Goal: Manage account settings

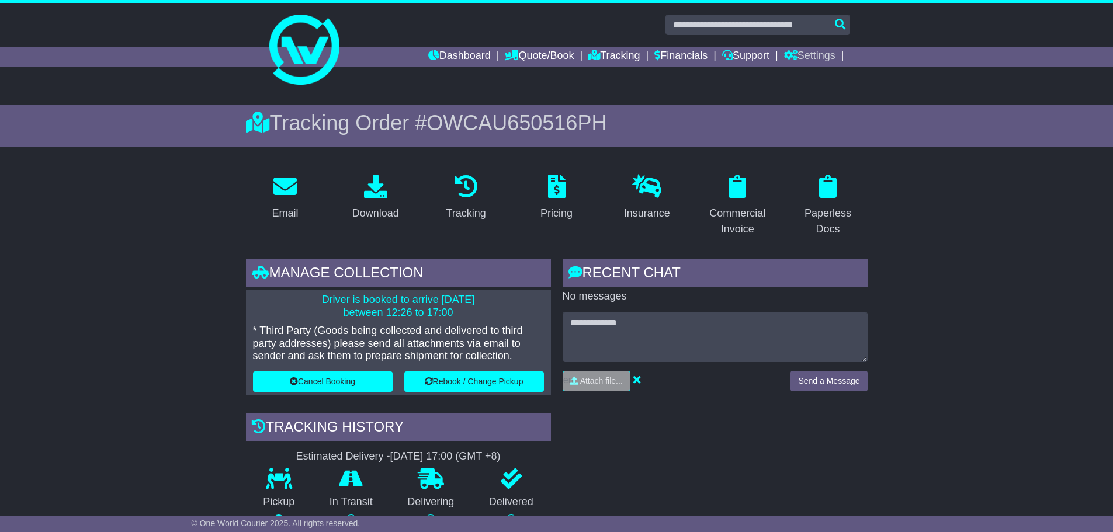
click at [829, 58] on link "Settings" at bounding box center [809, 57] width 51 height 20
click at [813, 77] on link "Settings" at bounding box center [831, 76] width 92 height 13
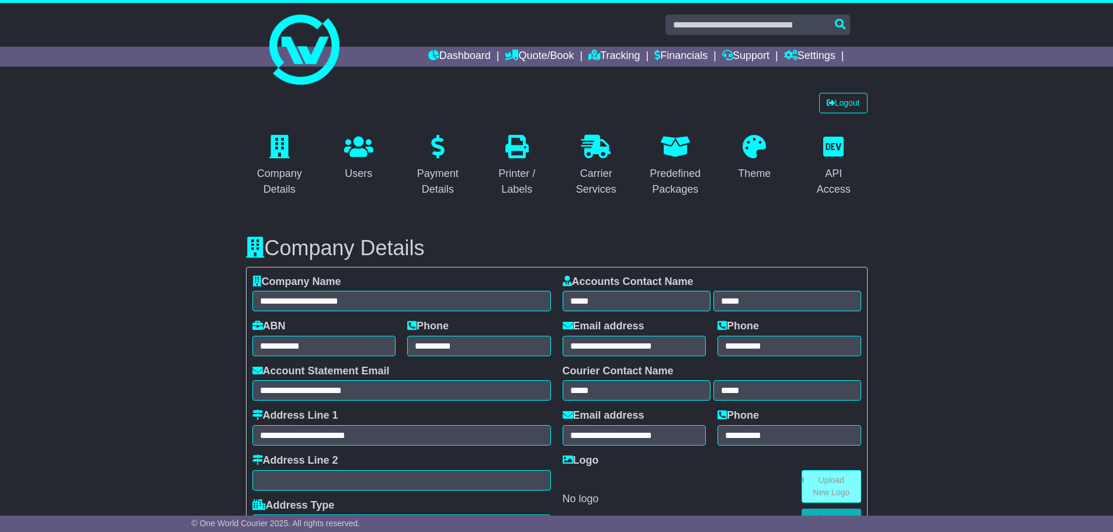
select select "**"
click at [850, 105] on link "Logout" at bounding box center [843, 103] width 49 height 20
